Goal: Task Accomplishment & Management: Manage account settings

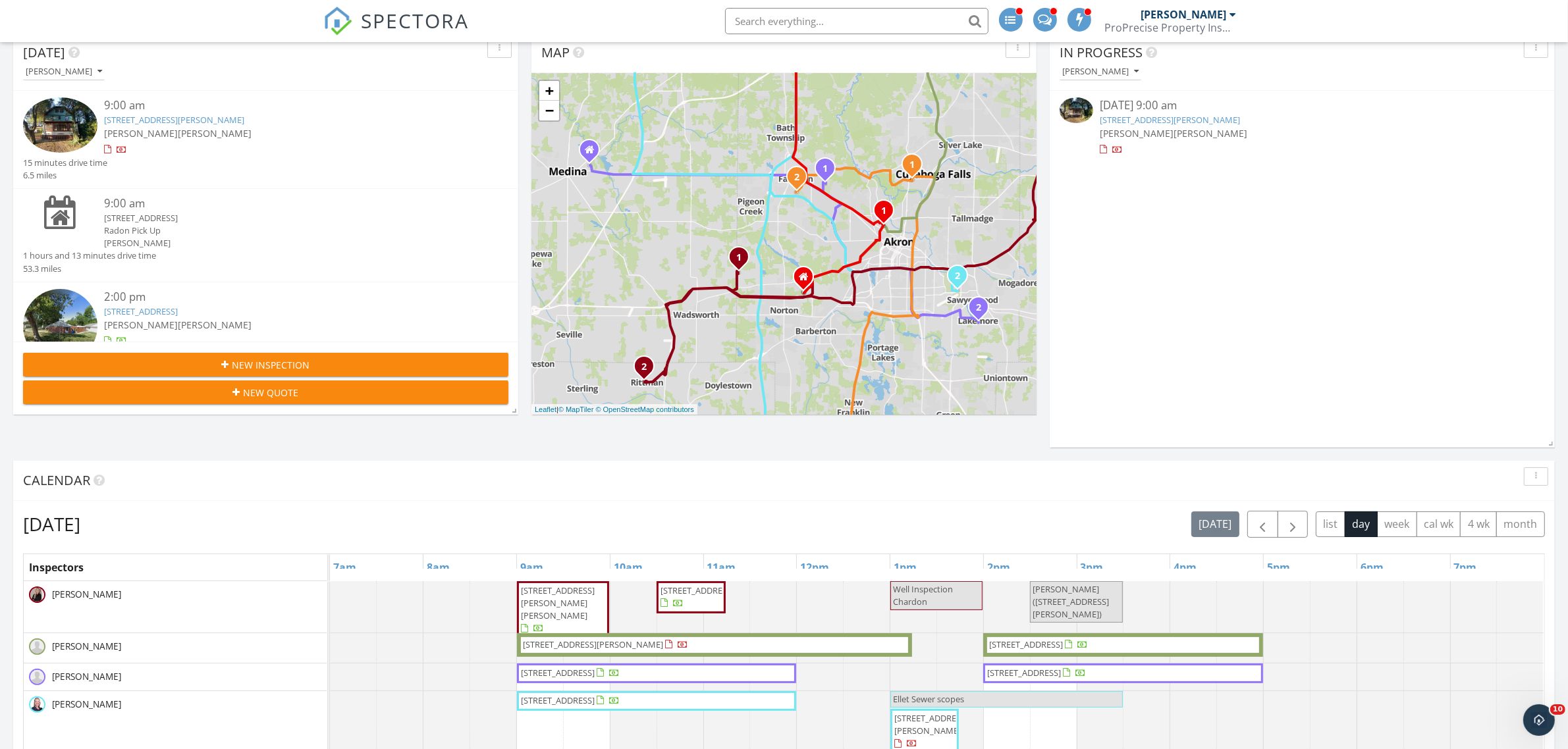
scroll to position [329, 0]
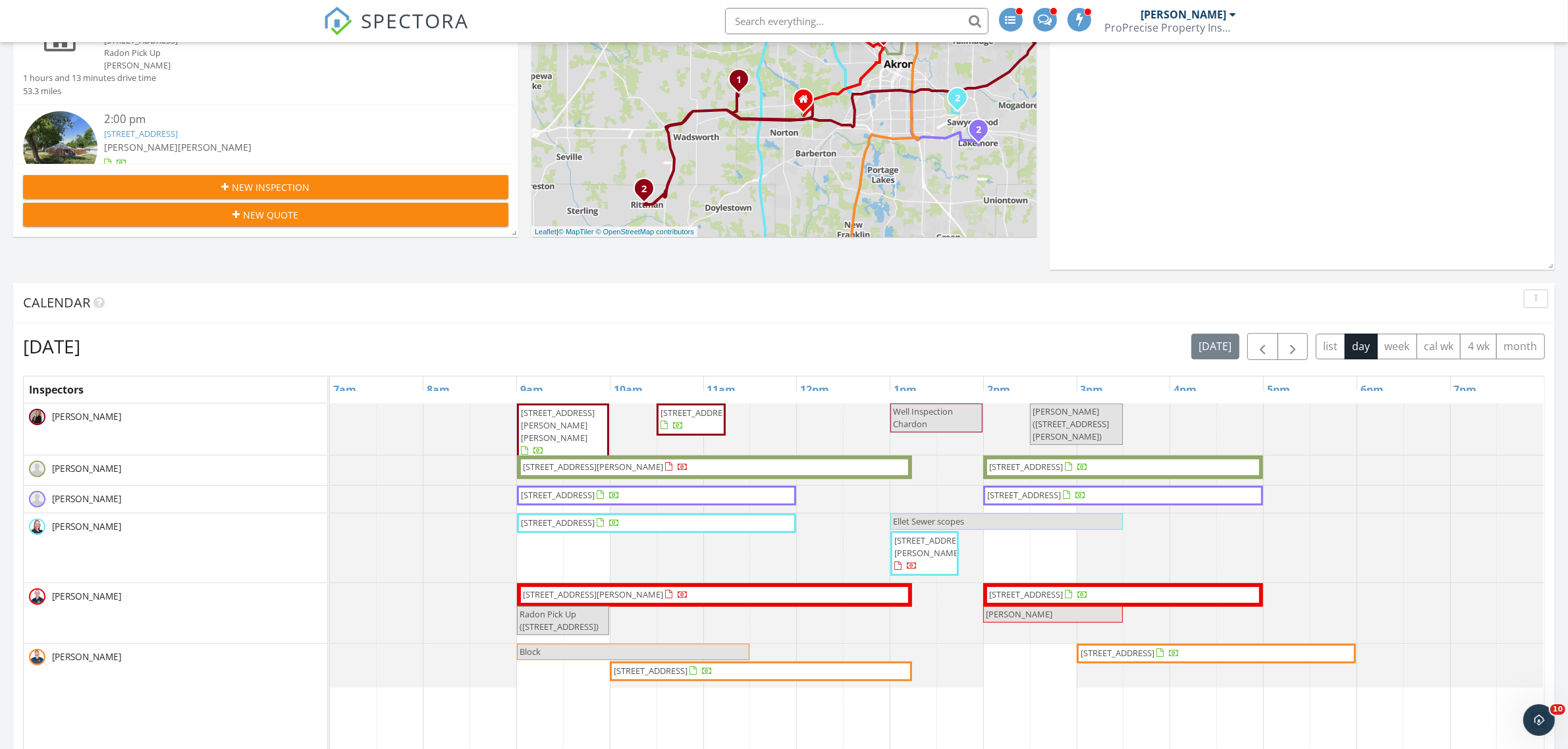
drag, startPoint x: 564, startPoint y: 635, endPoint x: 563, endPoint y: 628, distance: 7.1
click at [563, 628] on span "Radon Pick Up (4280 Fairbanks Ct, Lorain)" at bounding box center [559, 620] width 79 height 24
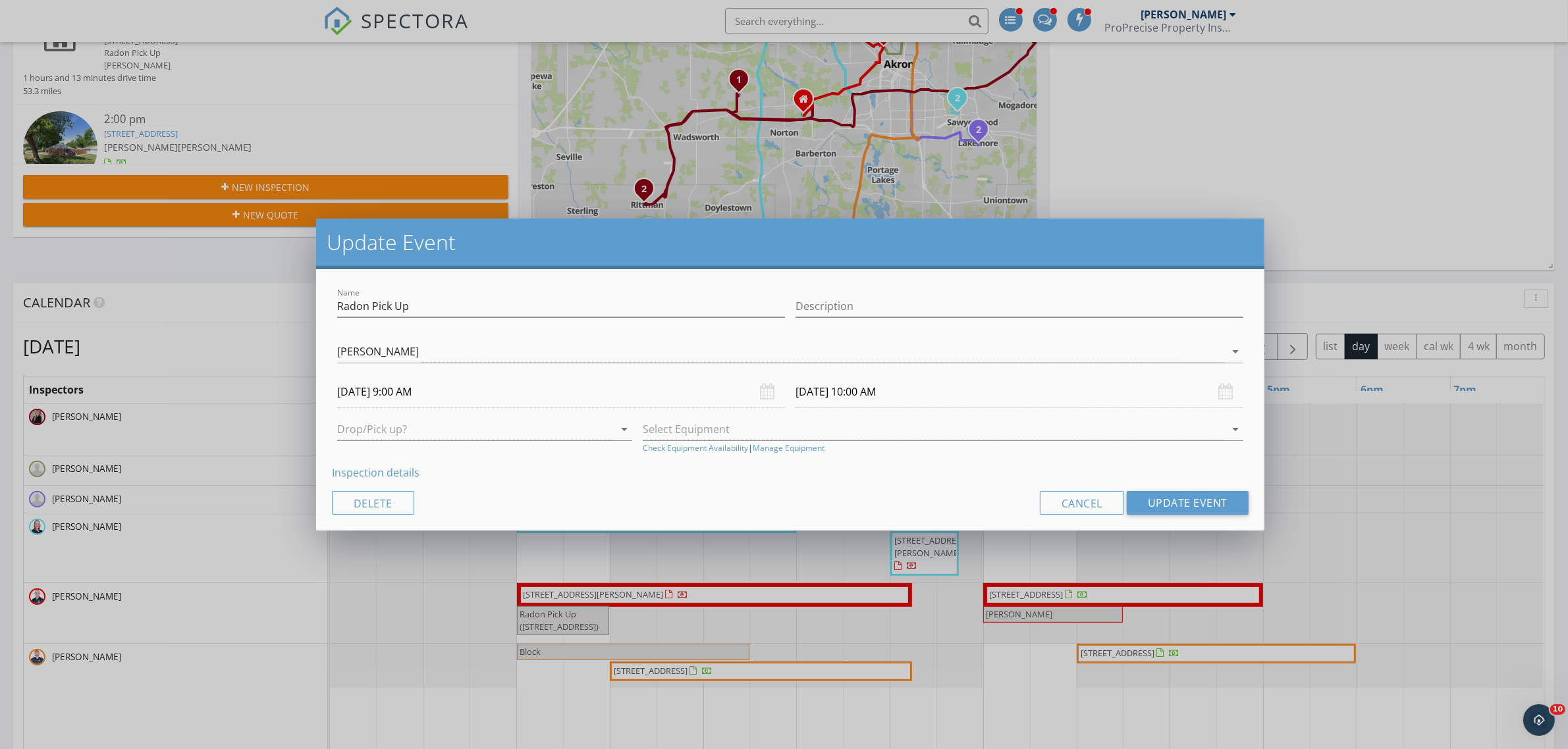
click at [405, 475] on link "Inspection details" at bounding box center [375, 472] width 88 height 14
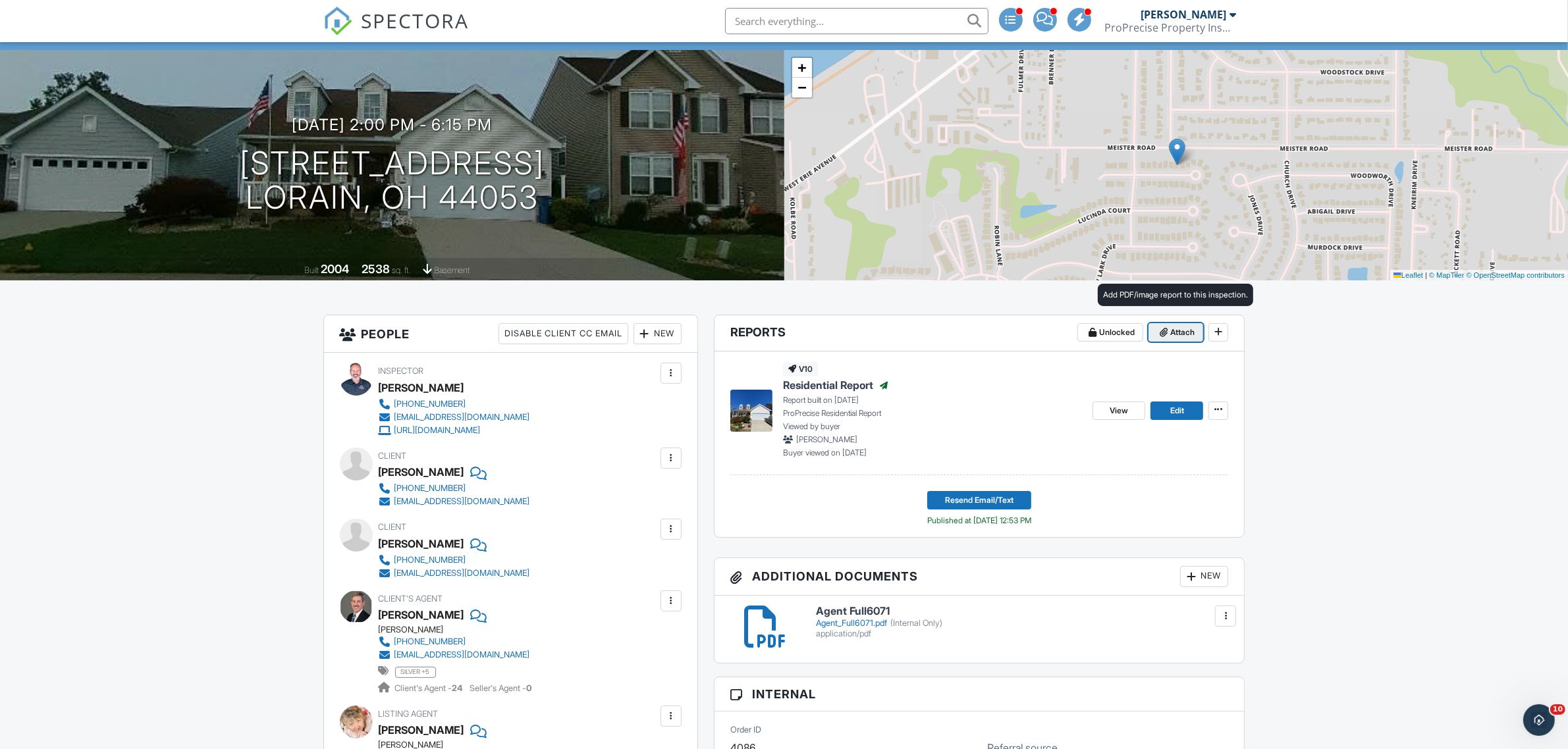
click at [1186, 334] on span "Attach" at bounding box center [1182, 333] width 24 height 13
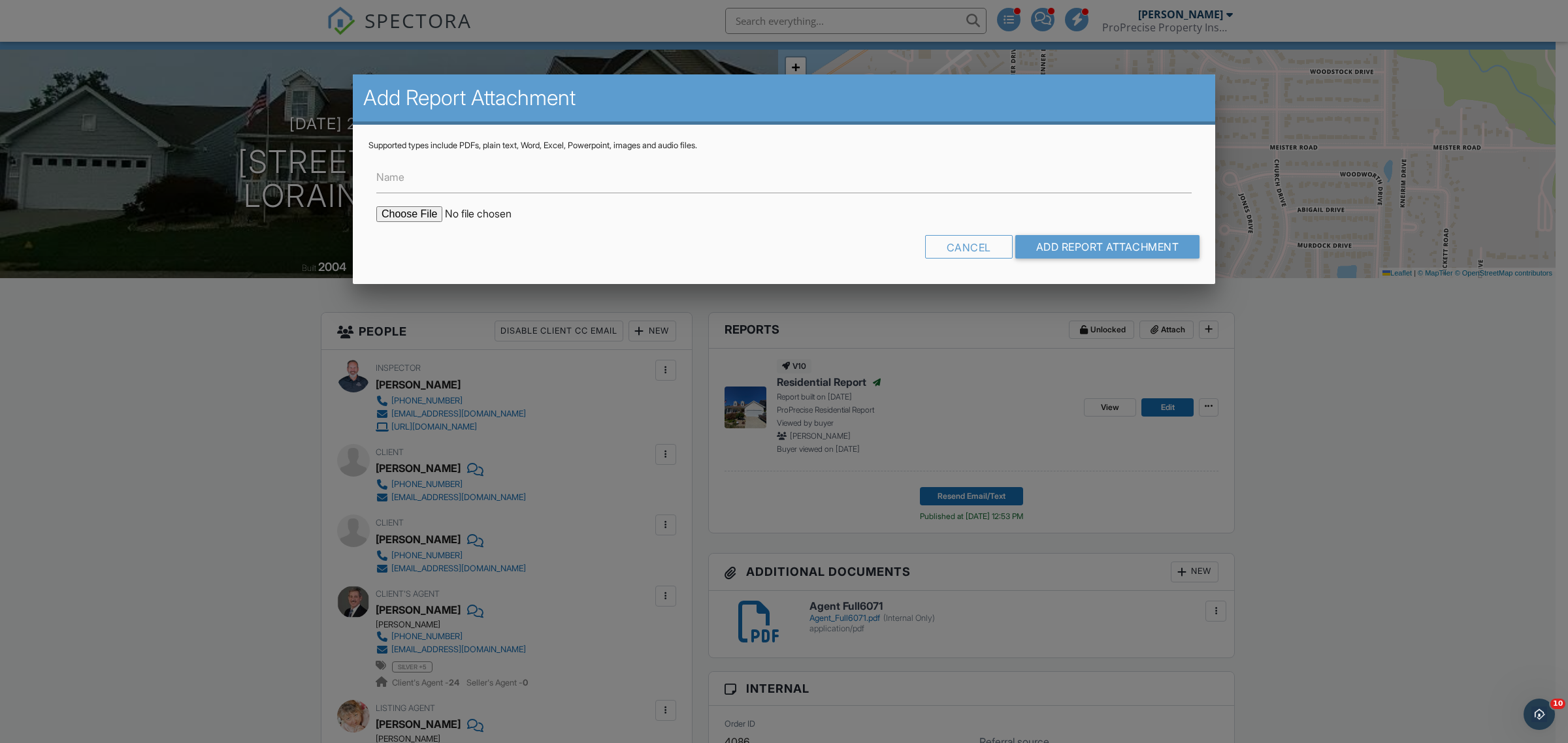
click at [400, 213] on input "file" at bounding box center [487, 213] width 222 height 16
type input "C:\fakepath\Radon Report 4280-Fairbanks 4.5.pdf"
click at [438, 180] on input "Name" at bounding box center [784, 177] width 816 height 32
type input "Radon Report"
click at [1046, 242] on input "Add Report Attachment" at bounding box center [1107, 247] width 185 height 24
